Goal: Ask a question: Seek information or help from site administrators or community

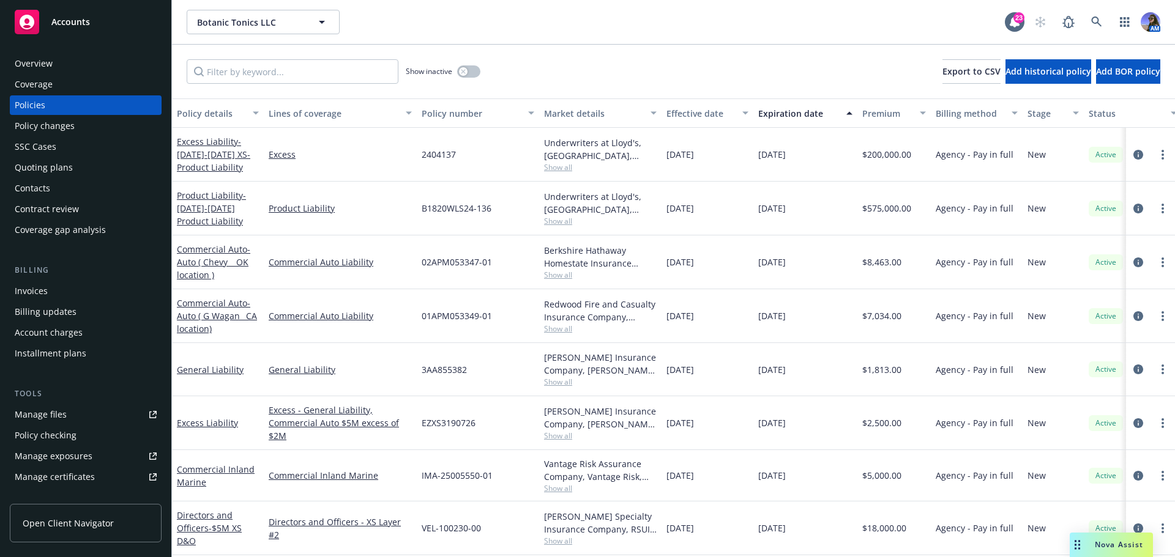
click at [1110, 546] on span "Nova Assist" at bounding box center [1119, 545] width 48 height 10
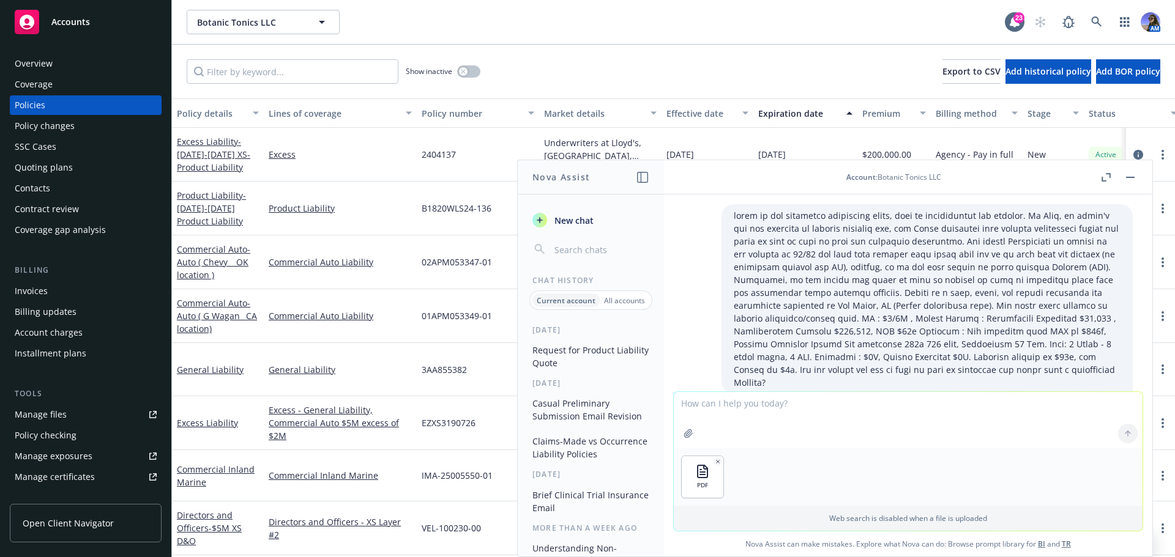
click at [700, 409] on textarea at bounding box center [908, 420] width 469 height 56
type textarea "W"
paste textarea "1.) First is loss of life from drinking our insureds beverage. Specifically tha…"
drag, startPoint x: 791, startPoint y: 402, endPoint x: 755, endPoint y: 402, distance: 36.1
click at [755, 402] on textarea "Does this coverage 1.) First is loss of life from drinking our insureds beverag…" at bounding box center [908, 420] width 469 height 58
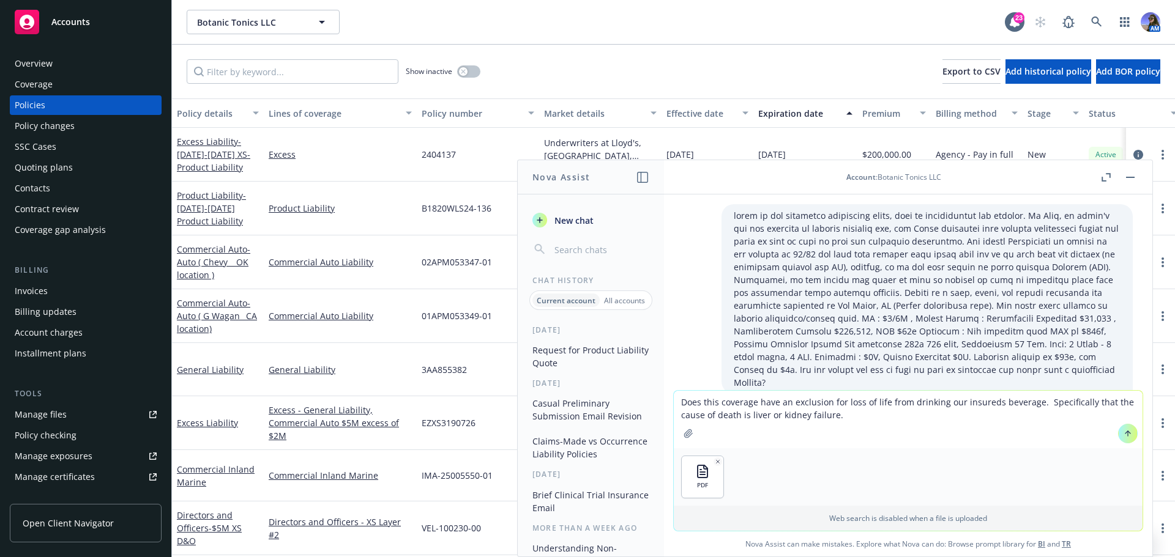
click at [1030, 402] on textarea "Does this coverage have an exclusion for loss of life from drinking our insured…" at bounding box center [908, 420] width 469 height 58
type textarea "Does this coverage have an exclusion for loss of life from drinking our insured…"
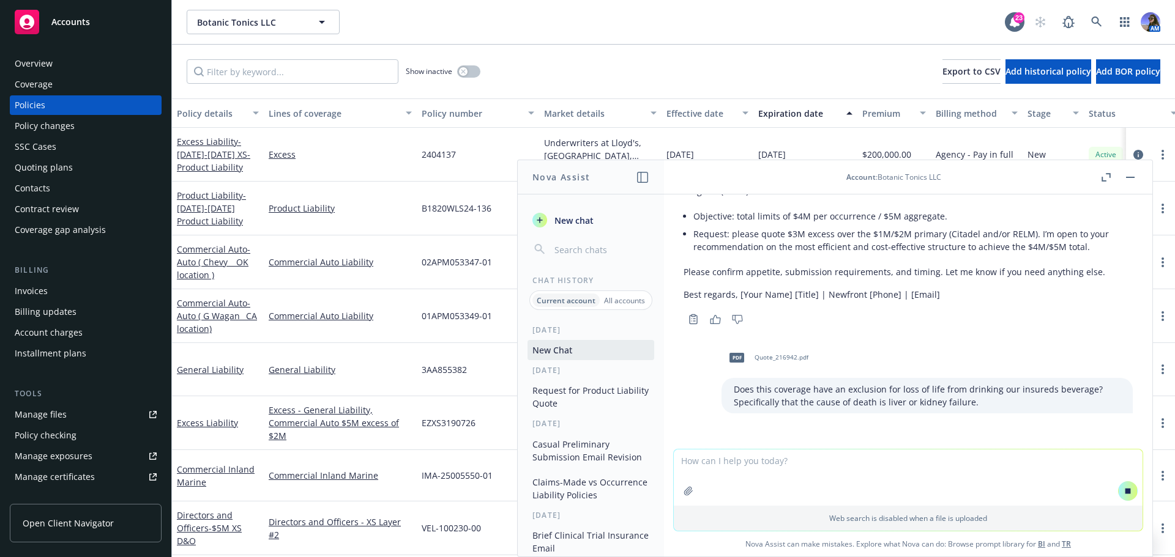
scroll to position [1456, 0]
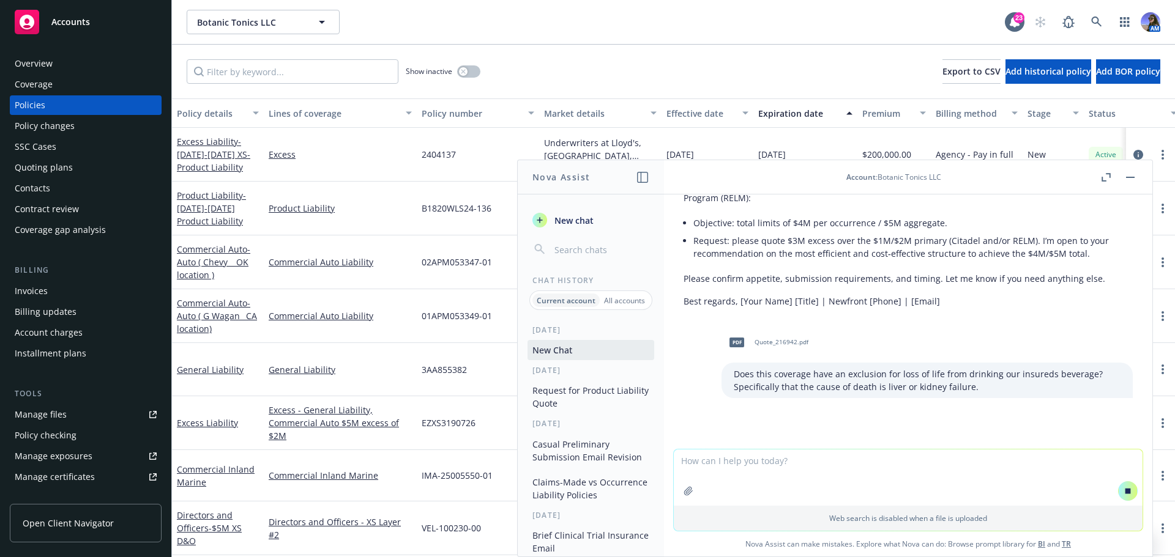
click at [778, 529] on div "Web search is disabled when a file is uploaded" at bounding box center [908, 518] width 469 height 25
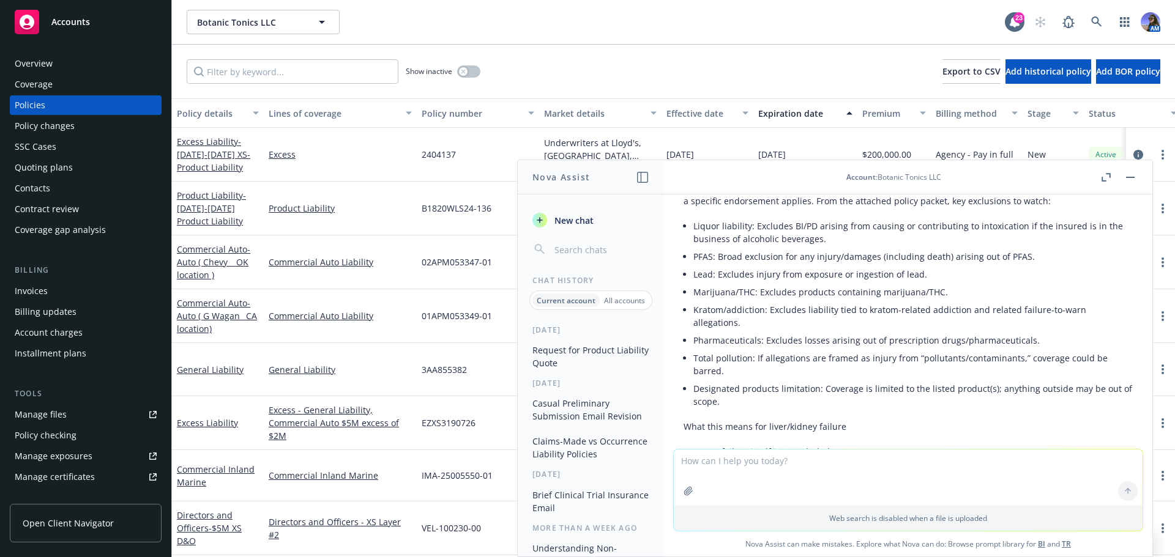
scroll to position [2005, 0]
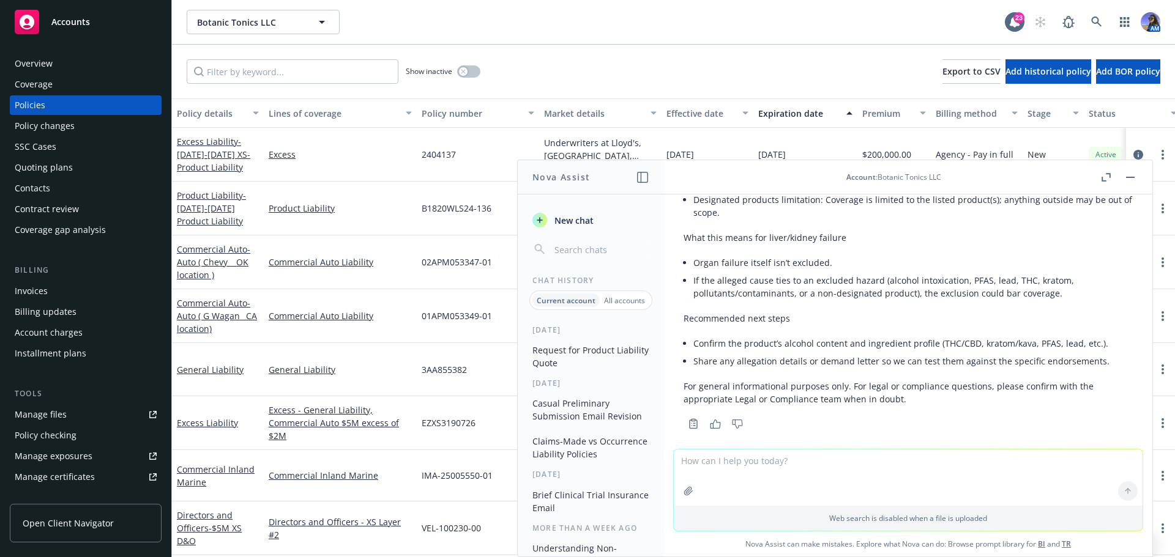
drag, startPoint x: 708, startPoint y: 464, endPoint x: 708, endPoint y: 474, distance: 9.2
click at [708, 464] on textarea at bounding box center [908, 478] width 469 height 56
click at [687, 488] on icon "button" at bounding box center [688, 491] width 8 height 8
click at [716, 415] on textarea at bounding box center [908, 420] width 469 height 56
type textarea "can you break down and simplify this endorsement?"
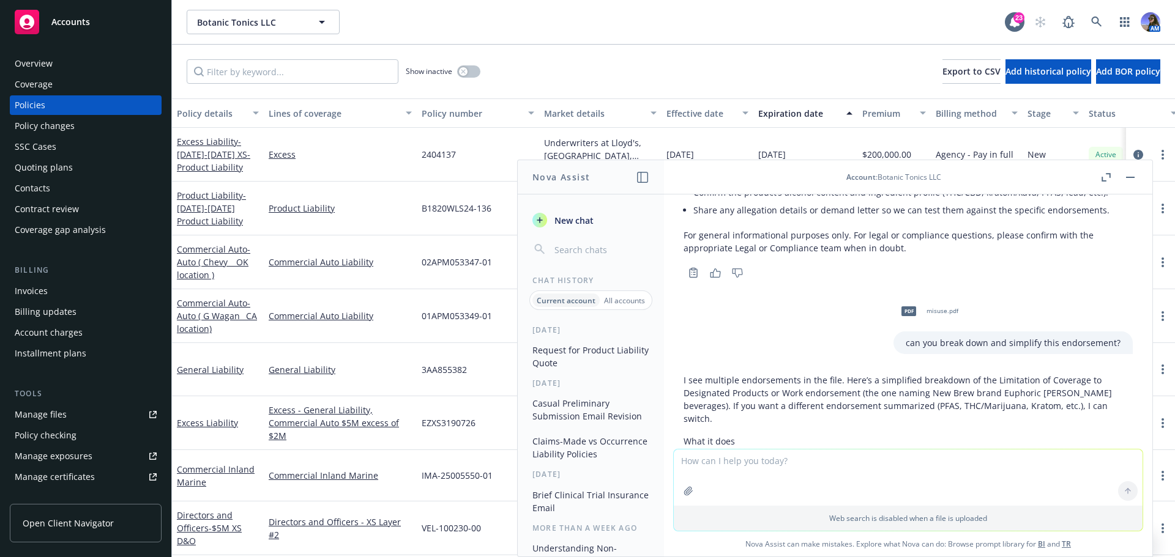
scroll to position [2217, 0]
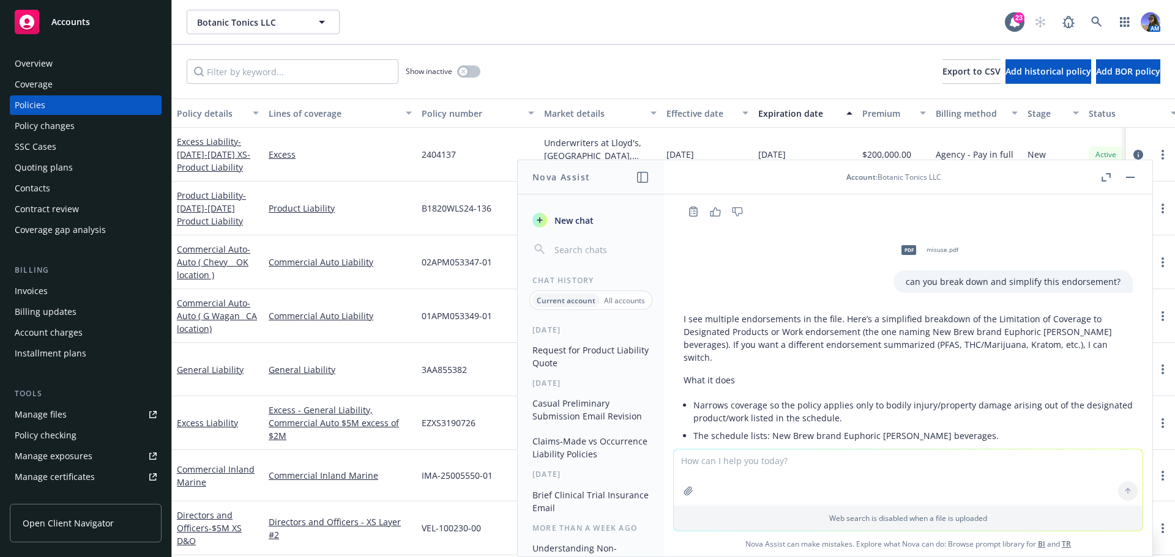
click at [902, 237] on div "pdf" at bounding box center [909, 250] width 26 height 26
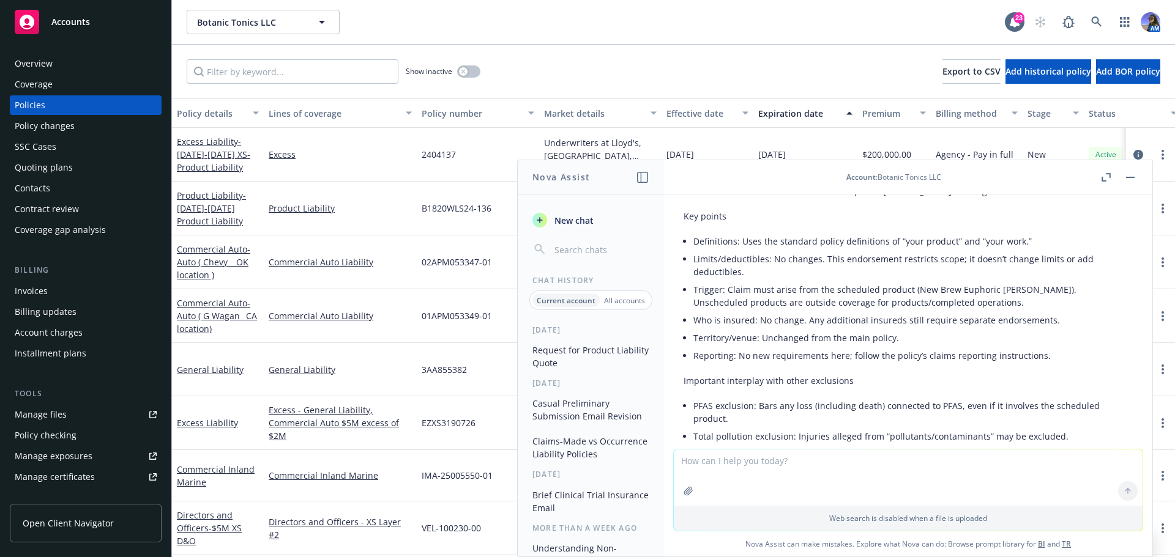
scroll to position [2768, 0]
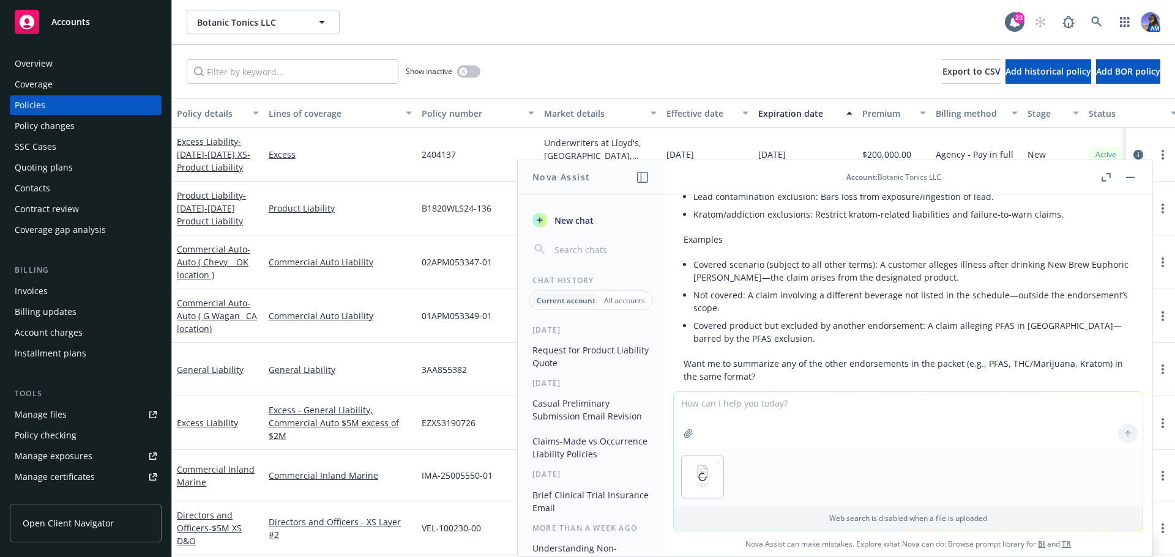
click at [713, 409] on textarea at bounding box center [908, 420] width 469 height 56
type textarea "can you simplify the attached Kratom misuse endorsement?"
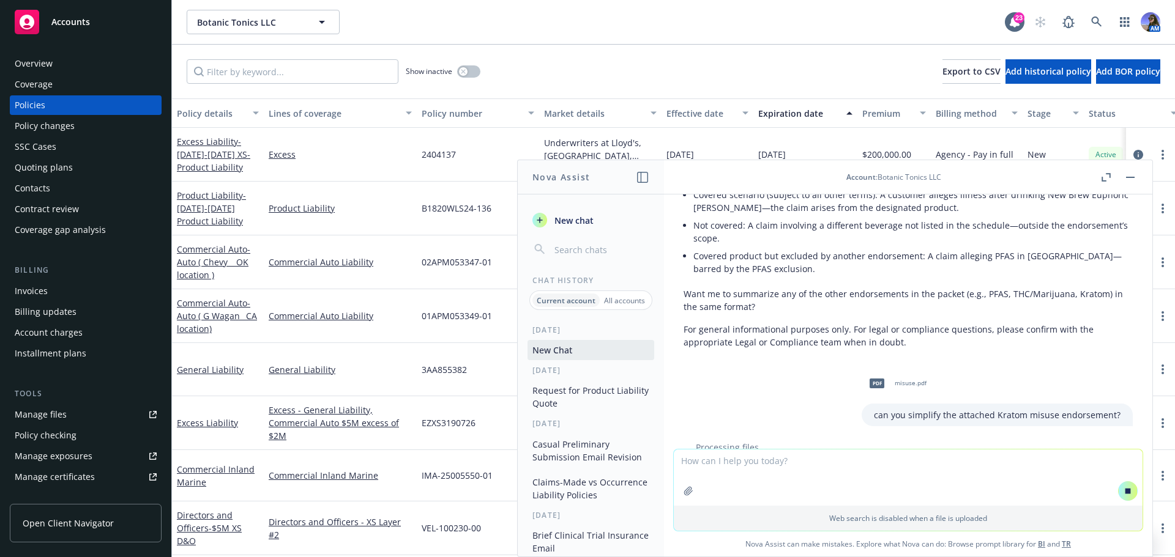
scroll to position [2756, 0]
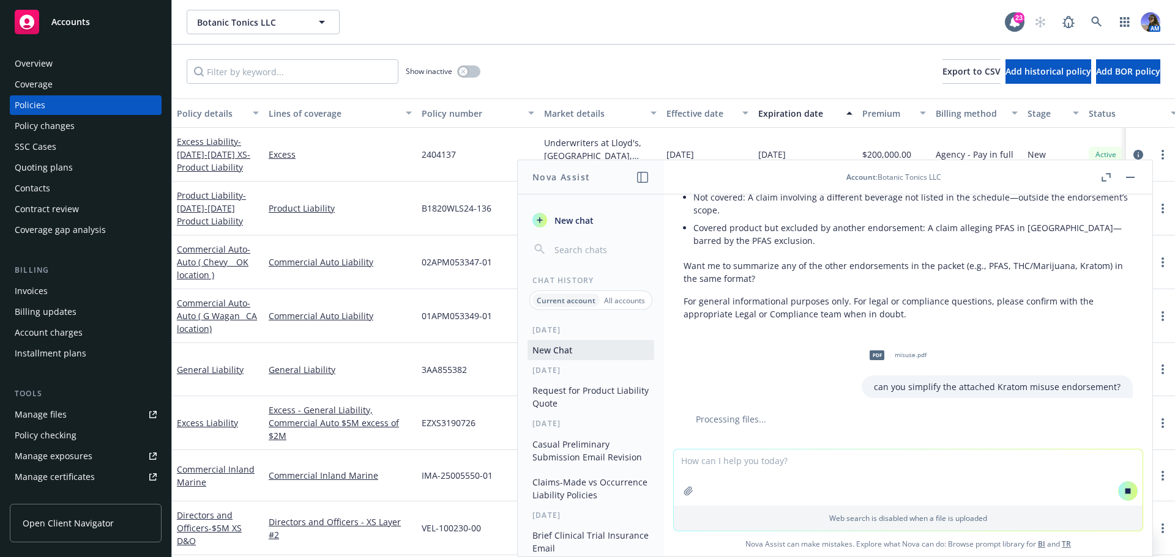
click at [573, 215] on span "New chat" at bounding box center [573, 220] width 42 height 13
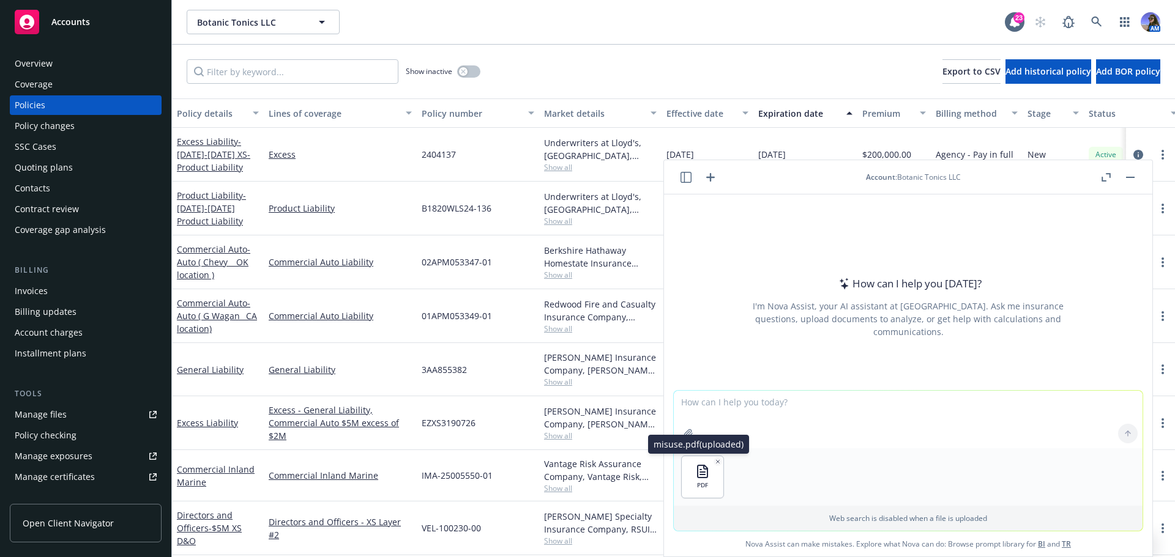
click at [701, 475] on icon "button" at bounding box center [702, 475] width 5 height 0
click at [704, 406] on textarea at bounding box center [908, 420] width 469 height 58
type textarea "can you breakdown and simplify the attached Kratom misuse endorsement?"
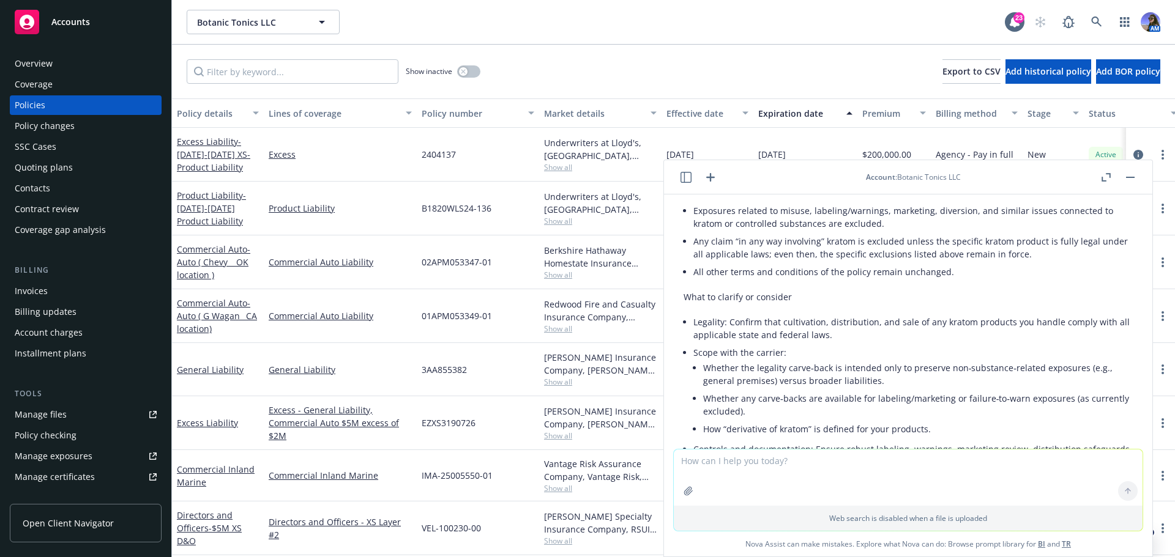
scroll to position [494, 0]
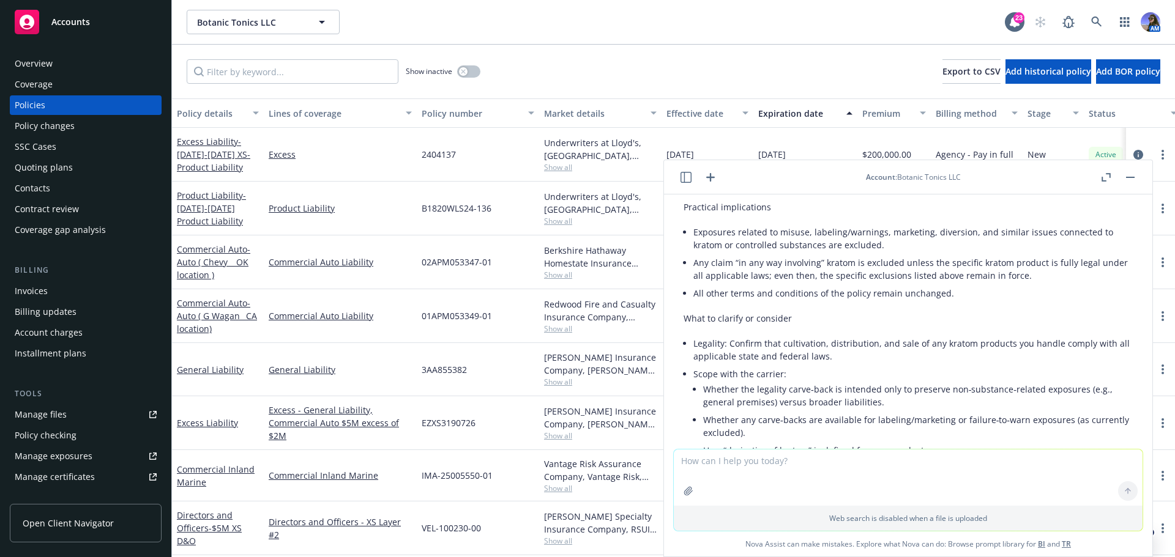
click at [714, 463] on textarea at bounding box center [908, 478] width 469 height 56
type textarea "point out the specific exclusions"
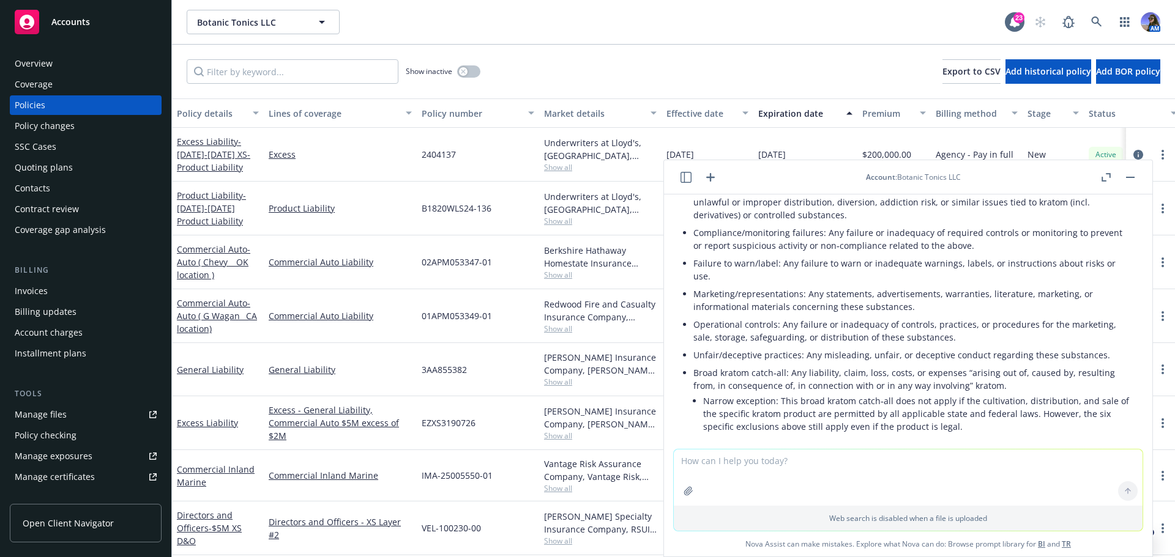
scroll to position [931, 0]
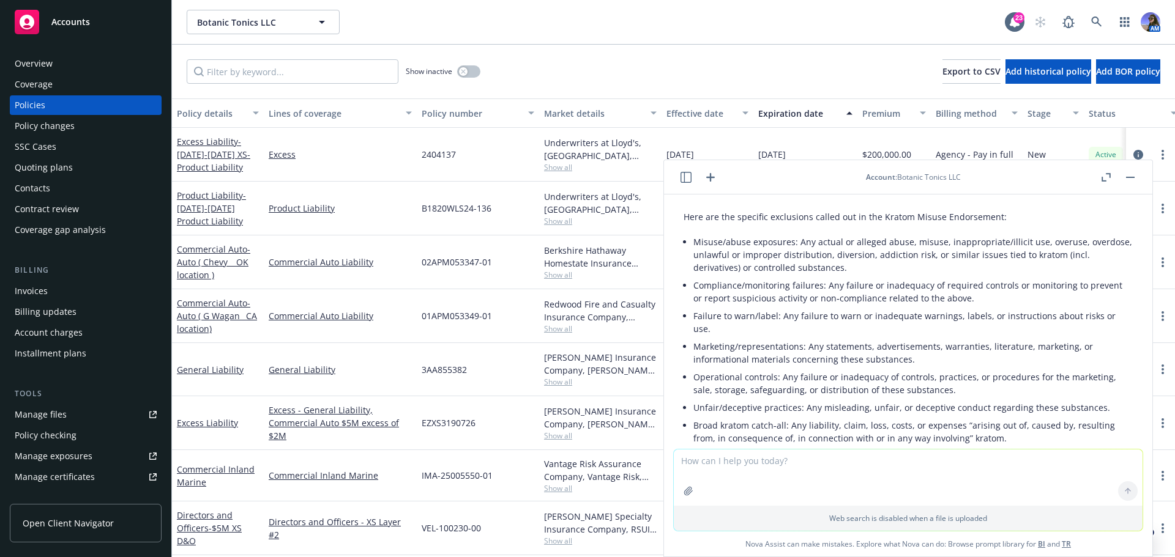
click at [688, 458] on textarea at bounding box center [908, 478] width 469 height 56
drag, startPoint x: 779, startPoint y: 461, endPoint x: 740, endPoint y: 463, distance: 39.2
click at [740, 463] on textarea "so, if the client's exposure is a drink with Kava & Kratom, coverage does not a…" at bounding box center [908, 477] width 469 height 58
click at [836, 461] on textarea "so, if the client's business operations is is a drink with Kava & Kratom, cover…" at bounding box center [908, 477] width 469 height 58
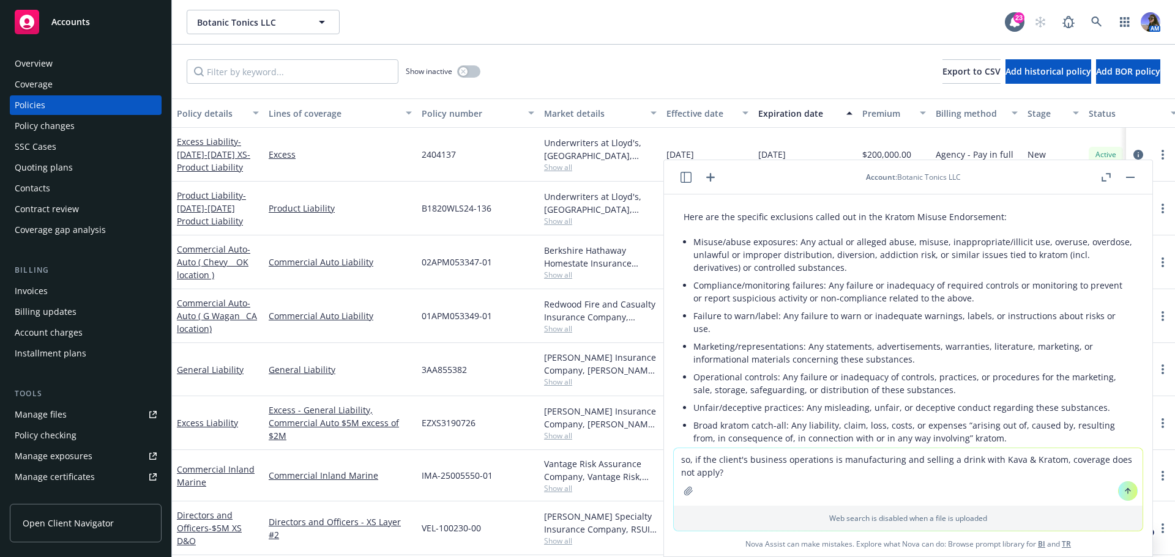
drag, startPoint x: 986, startPoint y: 461, endPoint x: 969, endPoint y: 464, distance: 16.9
click at [969, 464] on textarea "so, if the client's business operations is manufacturing and selling a drink wi…" at bounding box center [908, 477] width 469 height 58
type textarea "so, if the client's business operations is manufacturing and selling a drink co…"
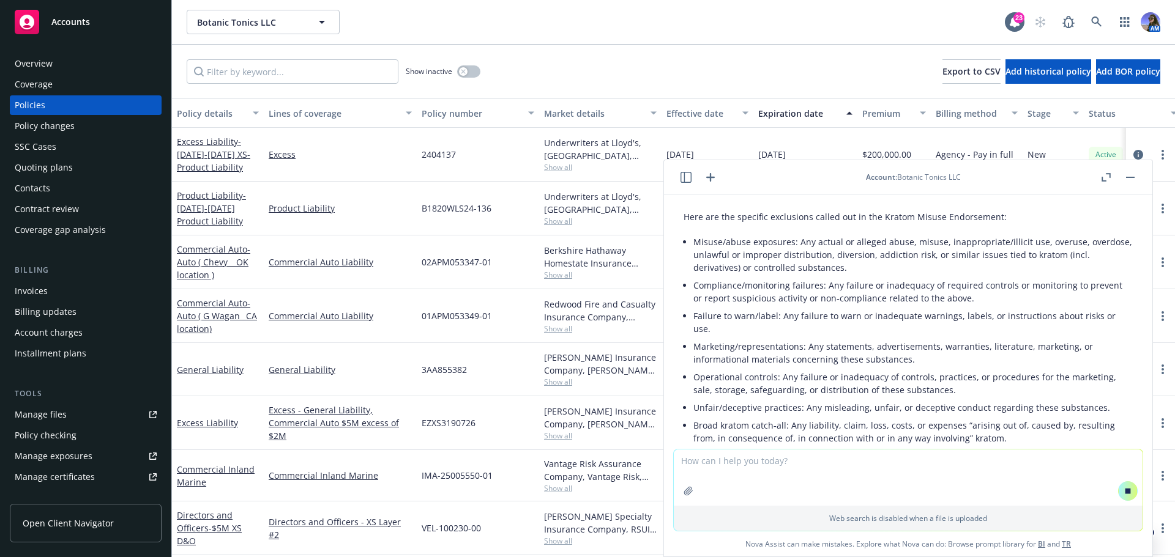
scroll to position [1216, 0]
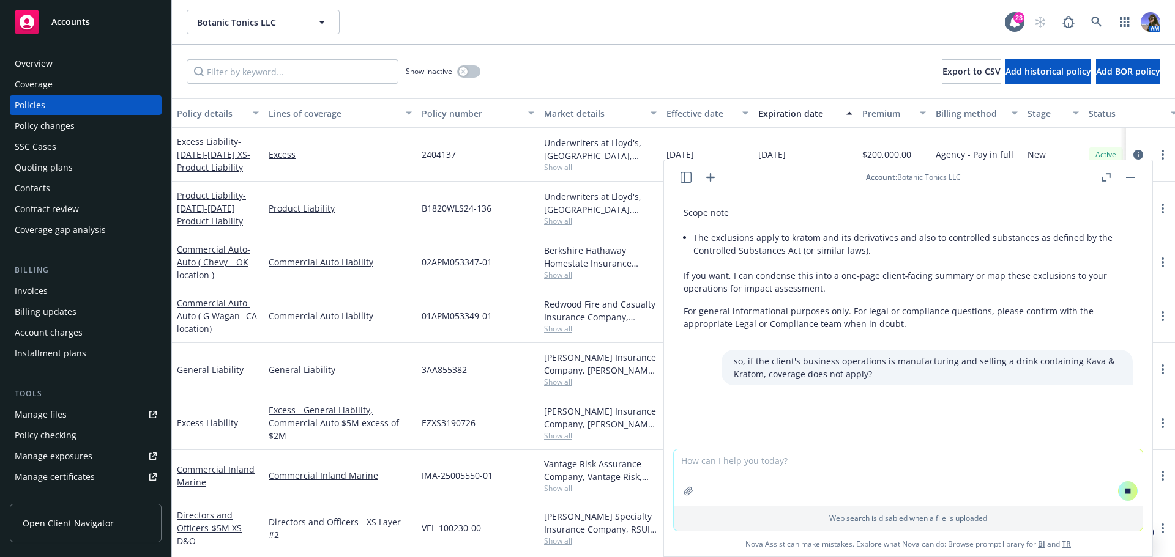
click at [766, 526] on div "Web search is disabled when a file is uploaded" at bounding box center [908, 518] width 469 height 25
click at [1038, 546] on link "BI" at bounding box center [1041, 544] width 7 height 10
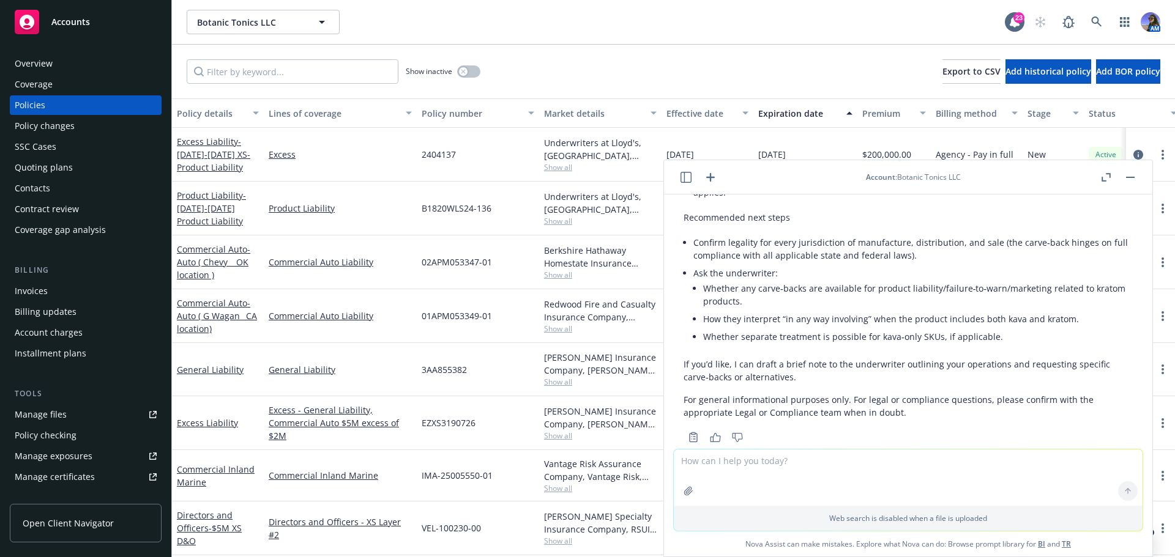
scroll to position [1757, 0]
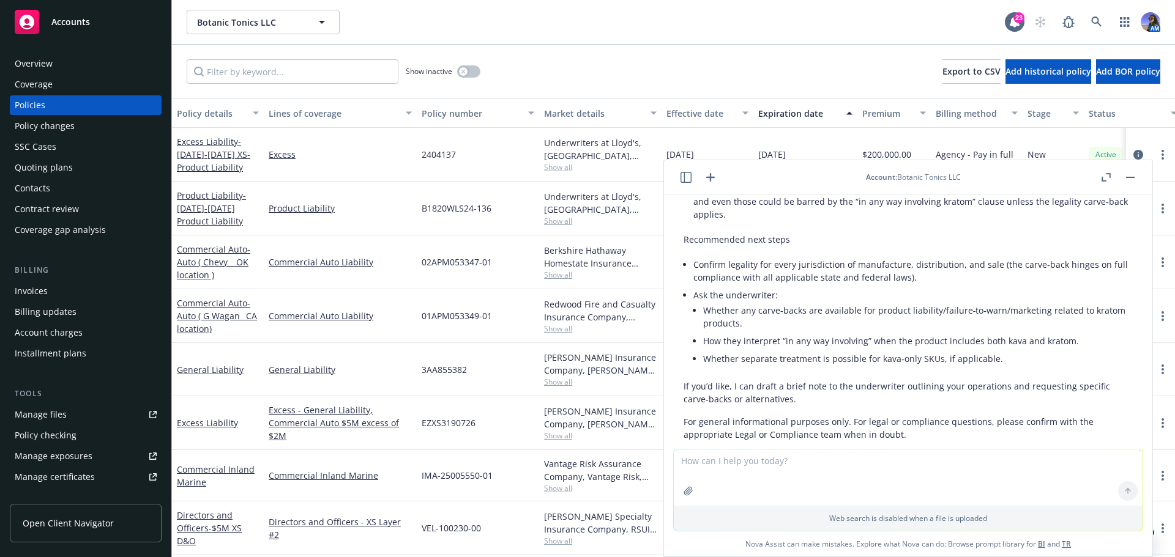
click at [742, 482] on textarea at bounding box center [908, 478] width 469 height 56
type textarea "draft a quick note to the underwriter about the carve-backs"
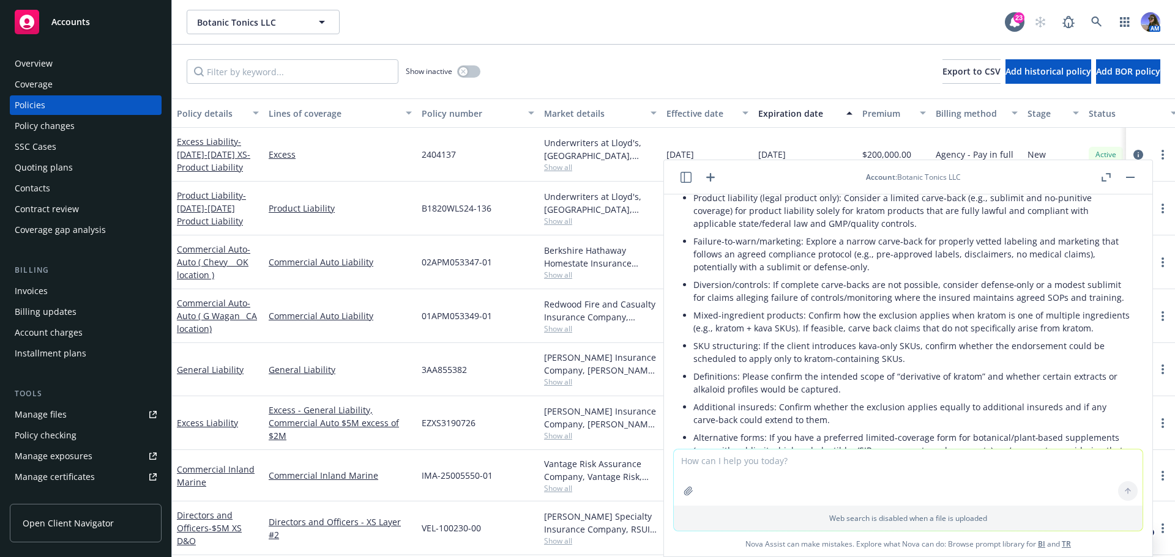
scroll to position [2264, 0]
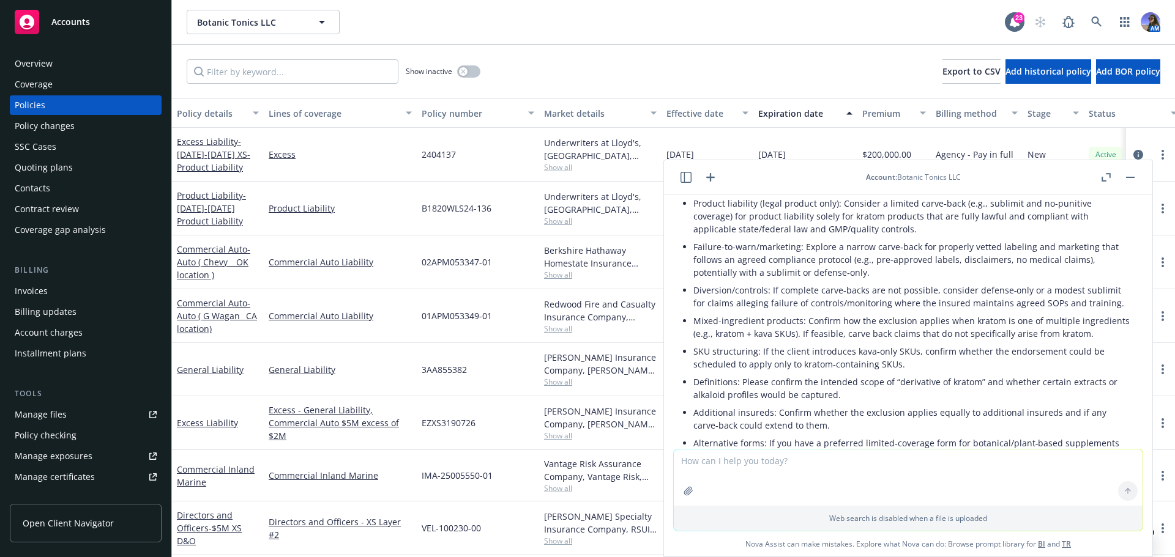
click at [727, 43] on div "Botanic Tonics LLC Botanic Tonics LLC 23 AM" at bounding box center [673, 22] width 1003 height 44
click at [1125, 175] on button "button" at bounding box center [1130, 177] width 15 height 15
